Goal: Information Seeking & Learning: Learn about a topic

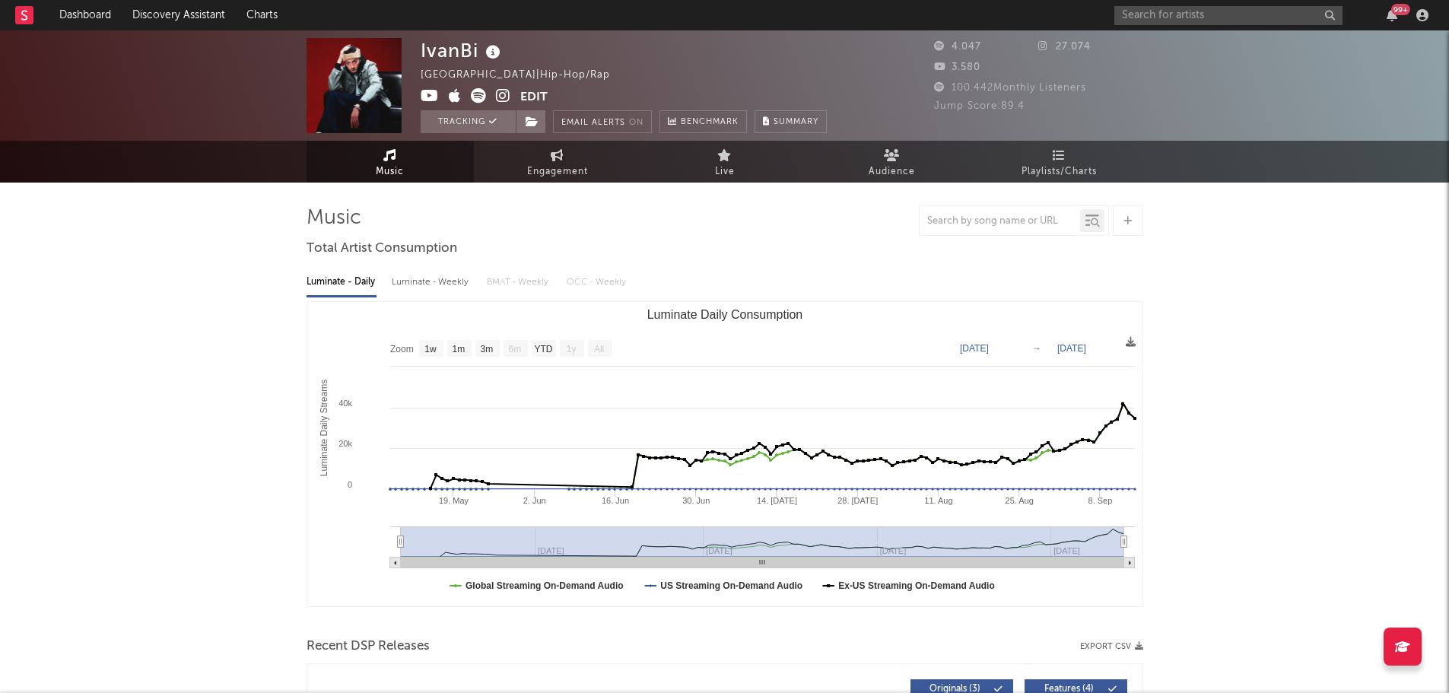
select select "1w"
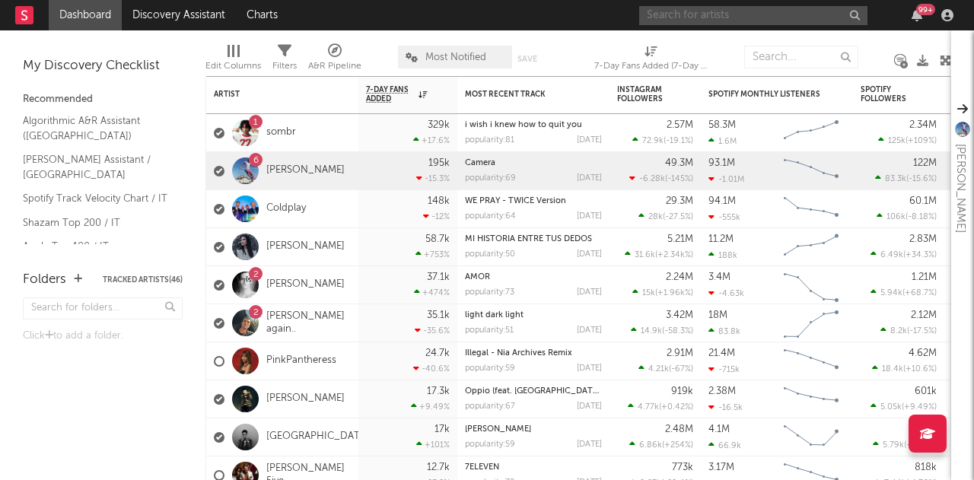
click at [791, 16] on input "text" at bounding box center [753, 15] width 228 height 19
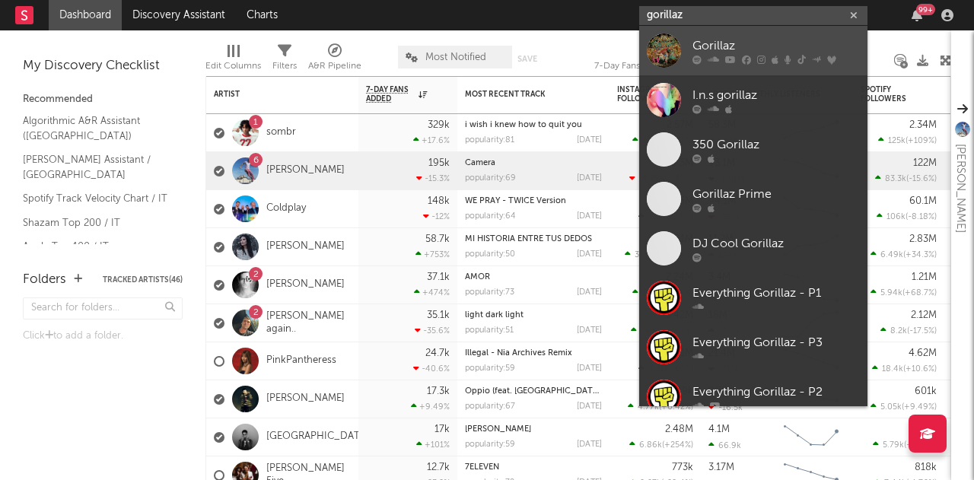
type input "gorillaz"
click at [751, 46] on div "Gorillaz" at bounding box center [775, 46] width 167 height 18
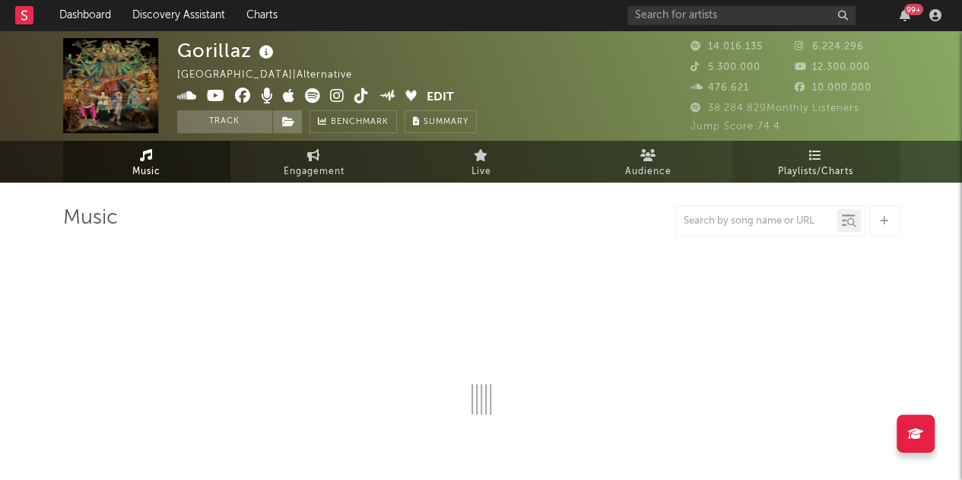
click at [850, 156] on link "Playlists/Charts" at bounding box center [815, 162] width 167 height 42
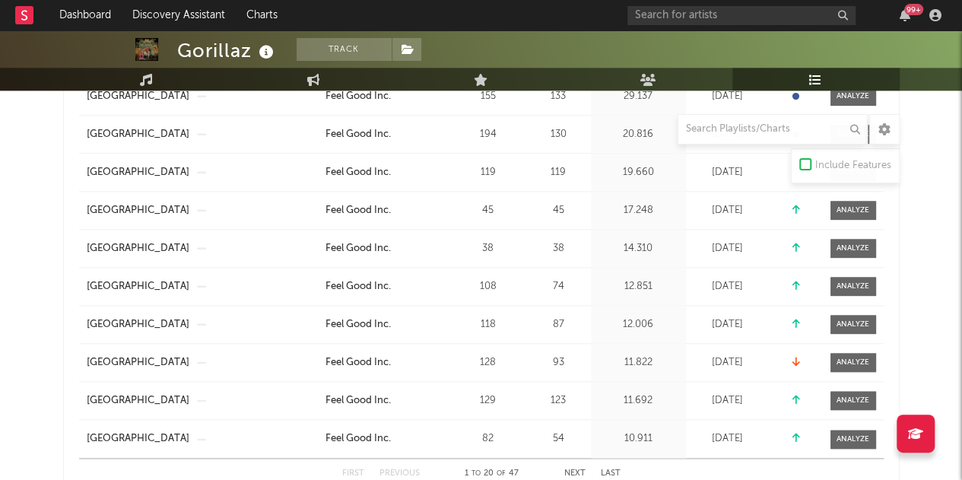
scroll to position [759, 0]
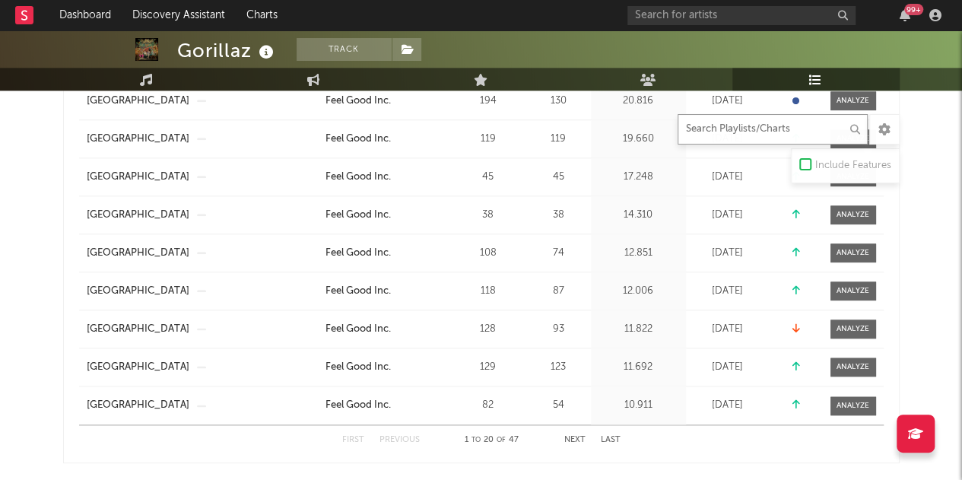
click at [733, 134] on input "text" at bounding box center [773, 129] width 190 height 30
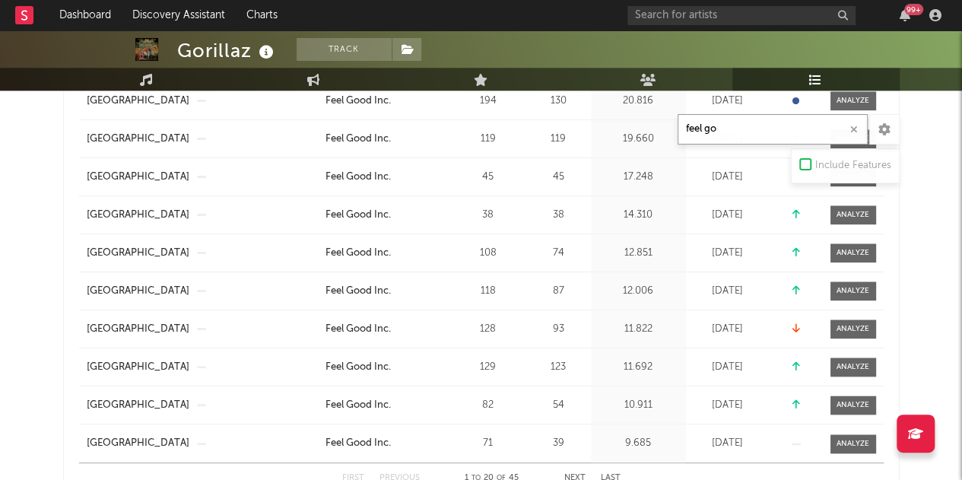
type input "feel go"
